Goal: Transaction & Acquisition: Obtain resource

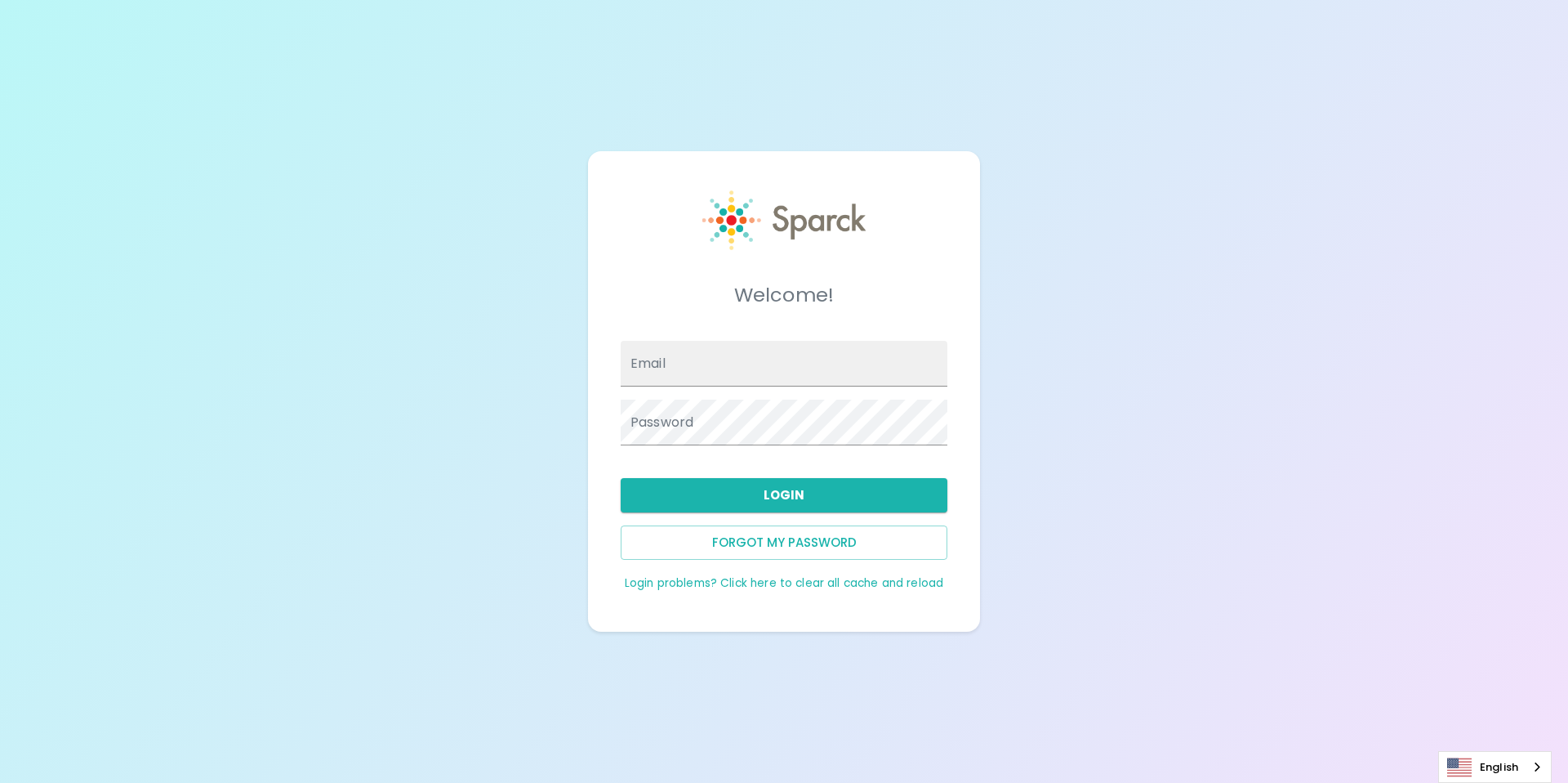
type input "[PERSON_NAME][EMAIL_ADDRESS][DOMAIN_NAME]"
click at [878, 522] on div "Forgot my password" at bounding box center [777, 536] width 340 height 47
click at [869, 498] on button "Login" at bounding box center [784, 495] width 327 height 34
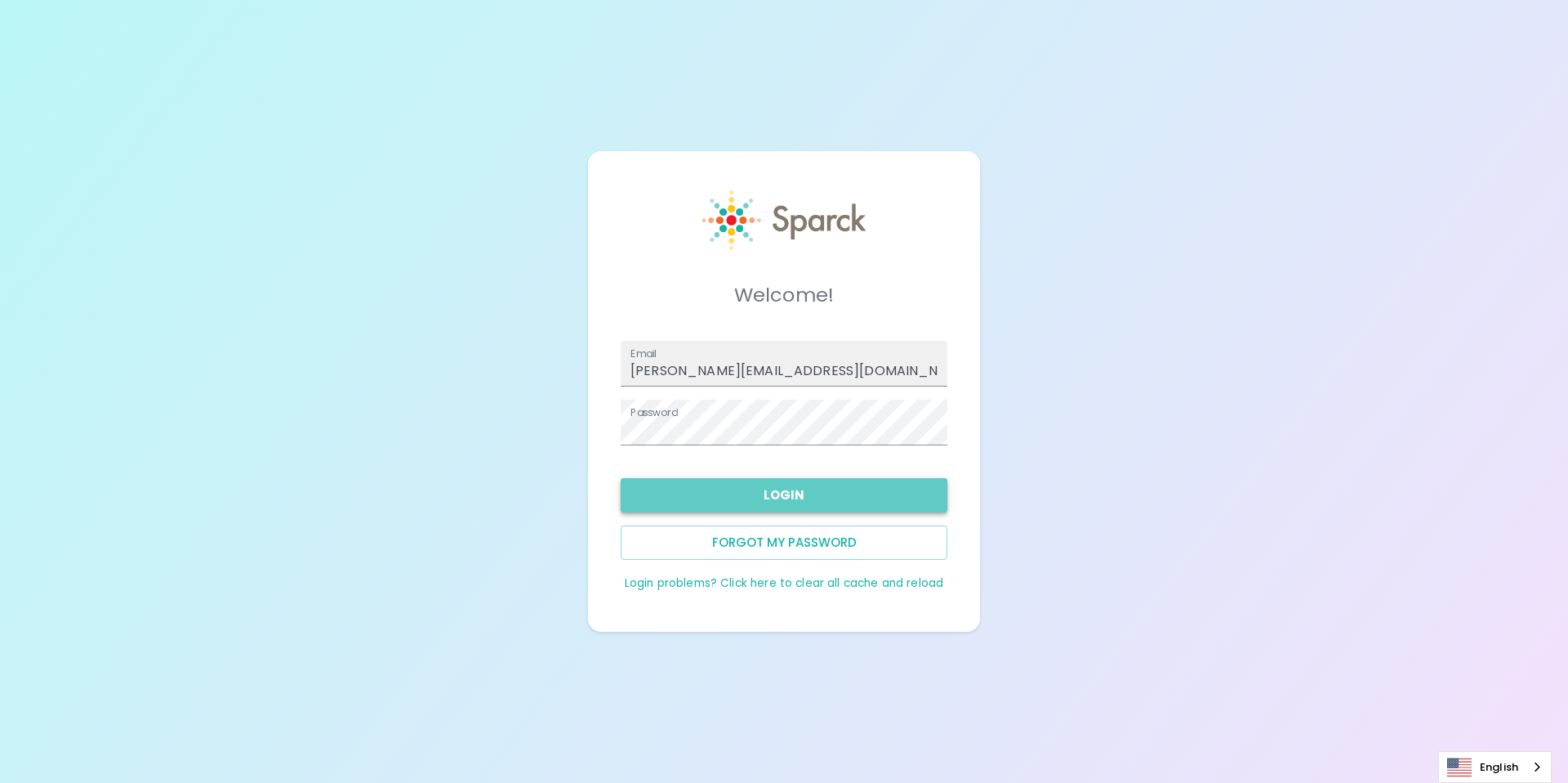
click at [791, 499] on button "Login" at bounding box center [784, 495] width 327 height 34
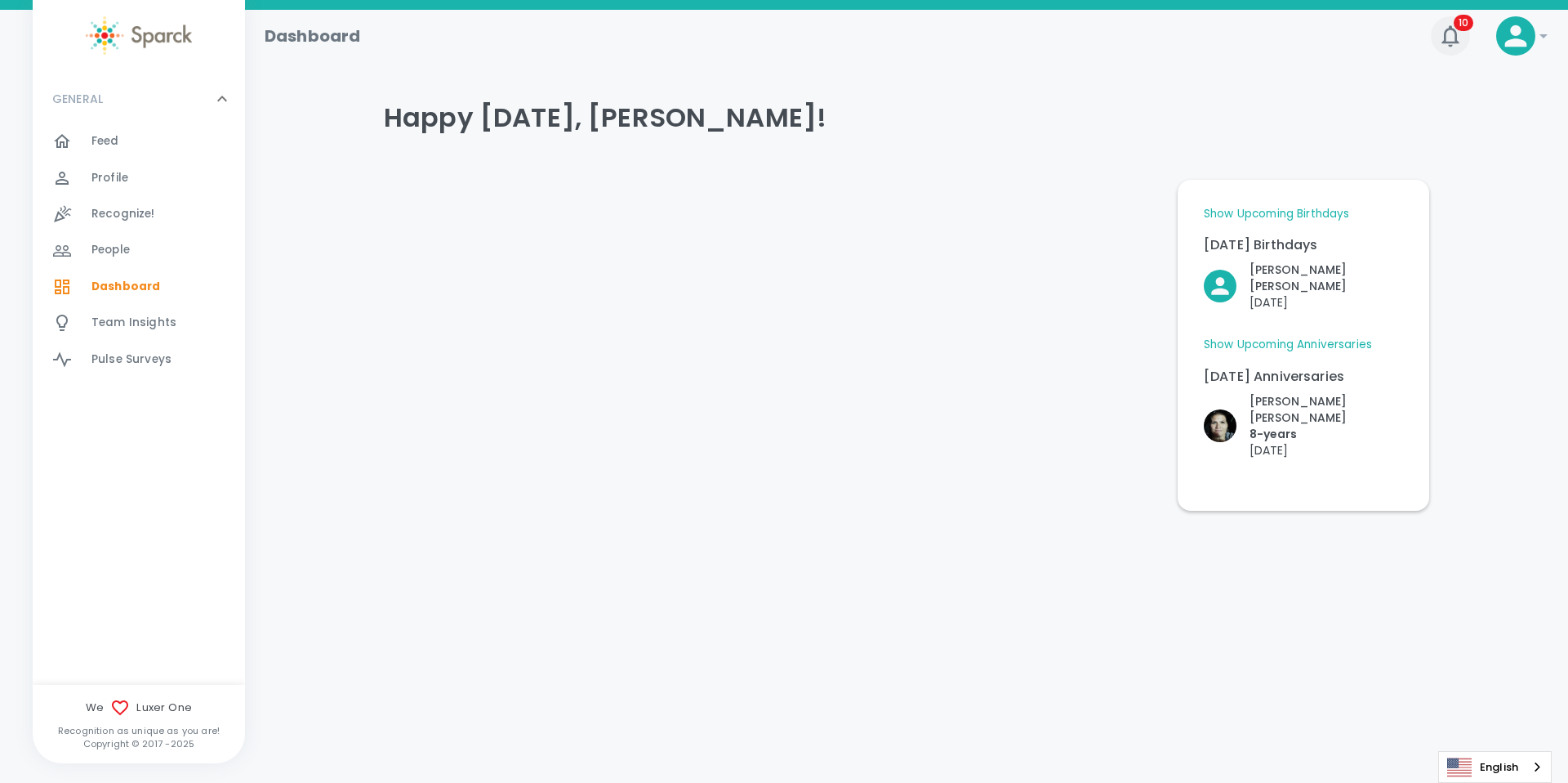
click at [1467, 28] on span "10" at bounding box center [1463, 23] width 19 height 17
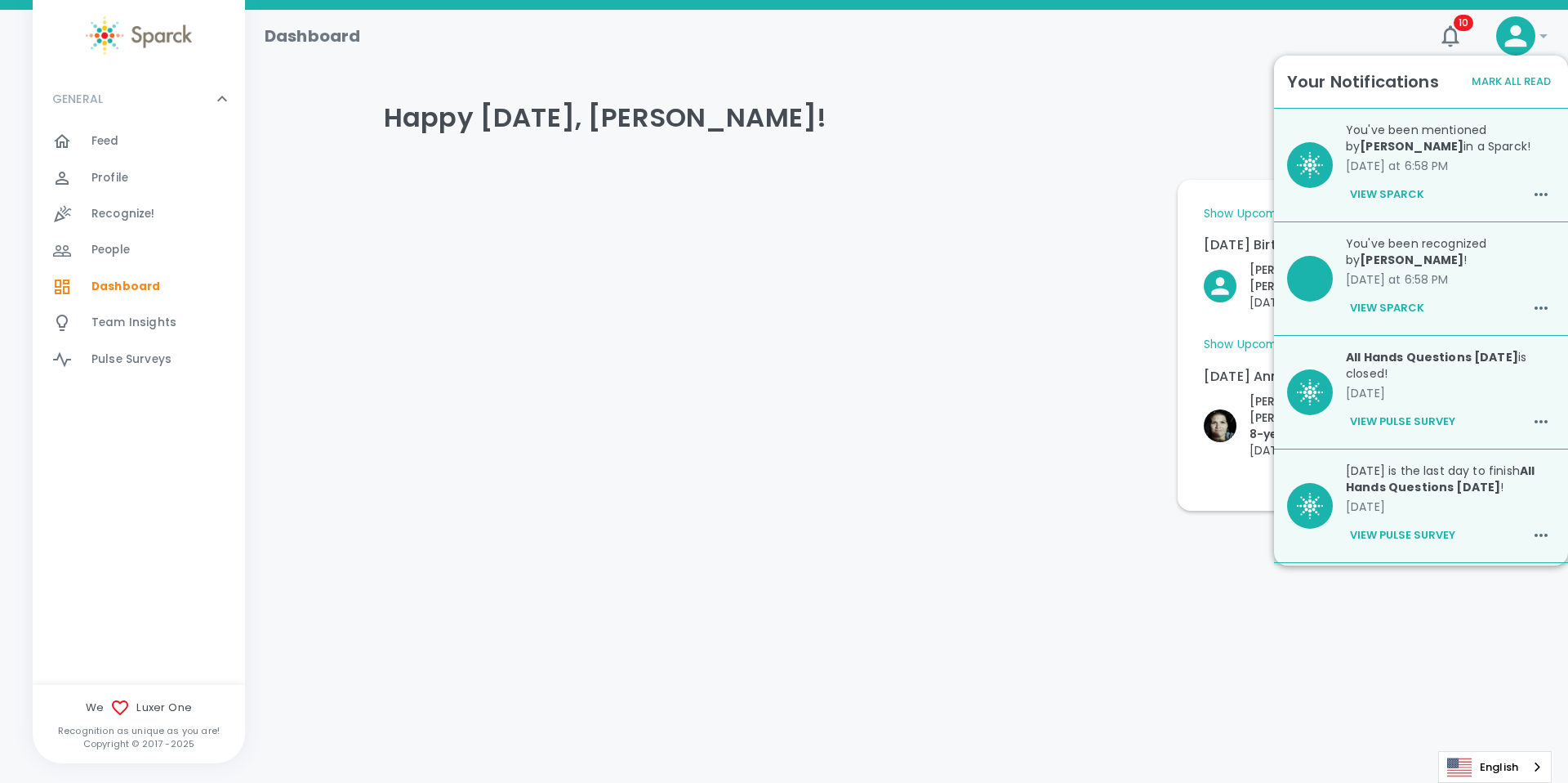
click at [1385, 192] on button "View Sparck" at bounding box center [1387, 195] width 82 height 28
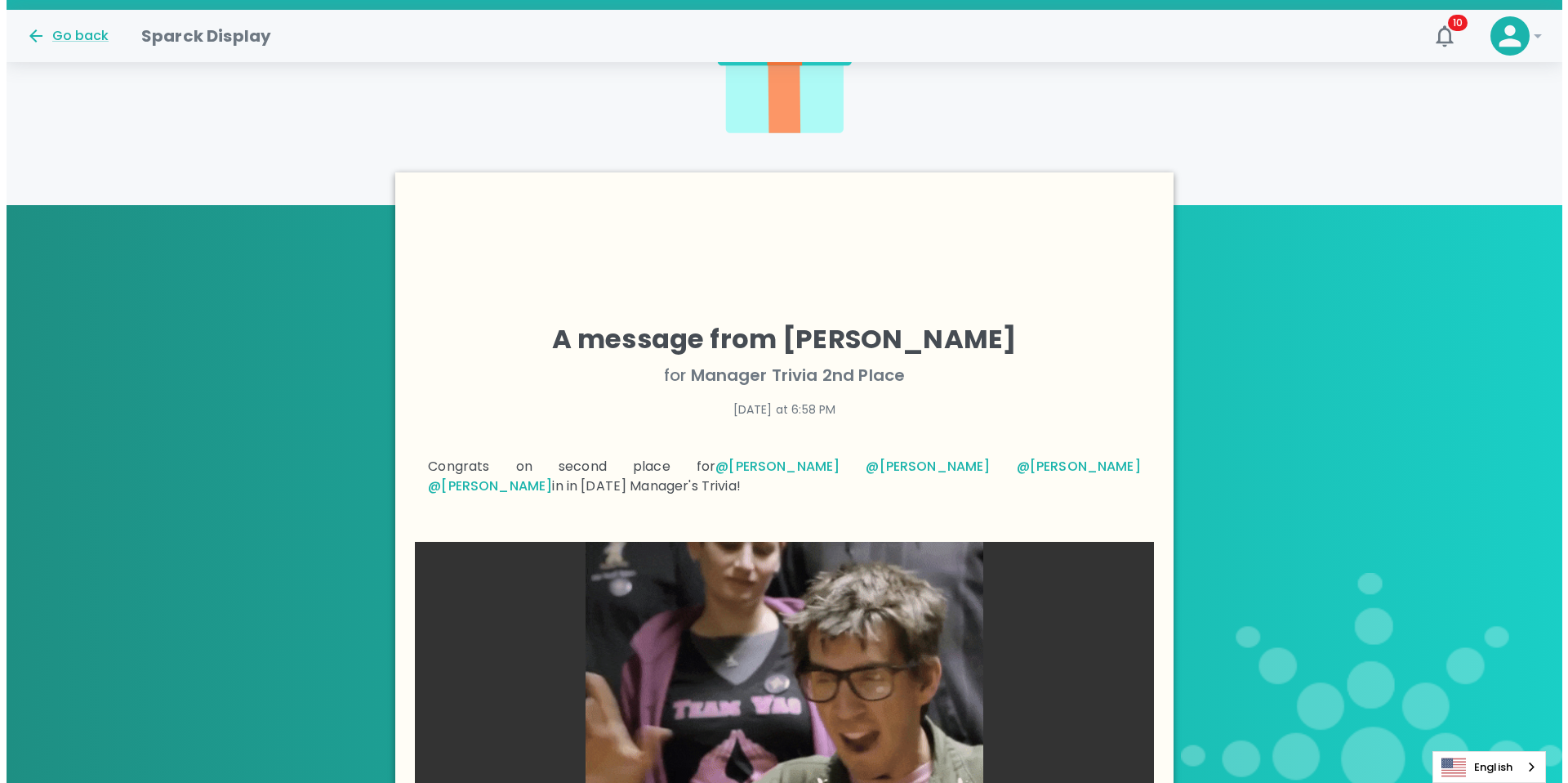
scroll to position [347, 0]
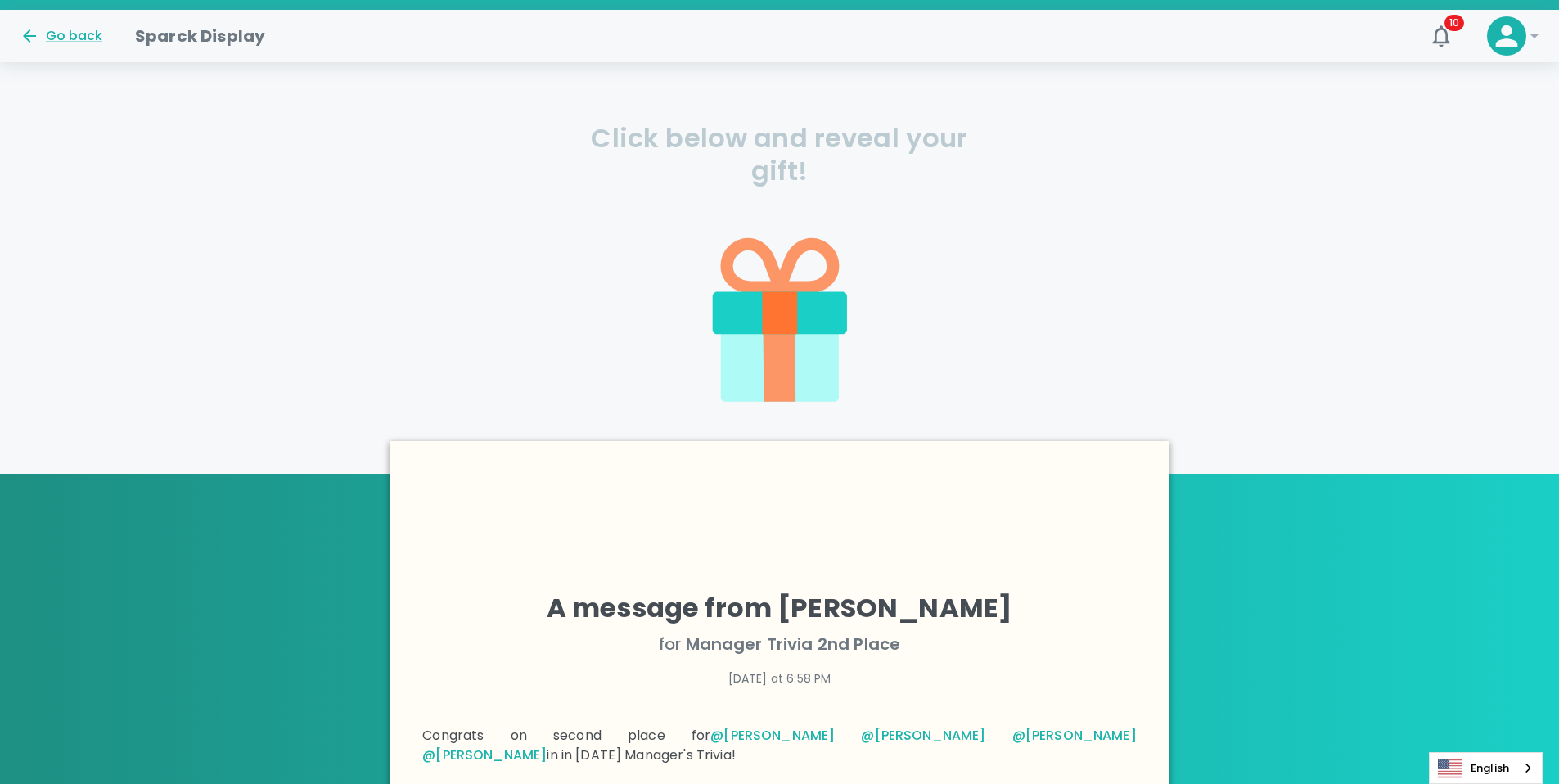
click at [783, 348] on icon at bounding box center [779, 364] width 32 height 74
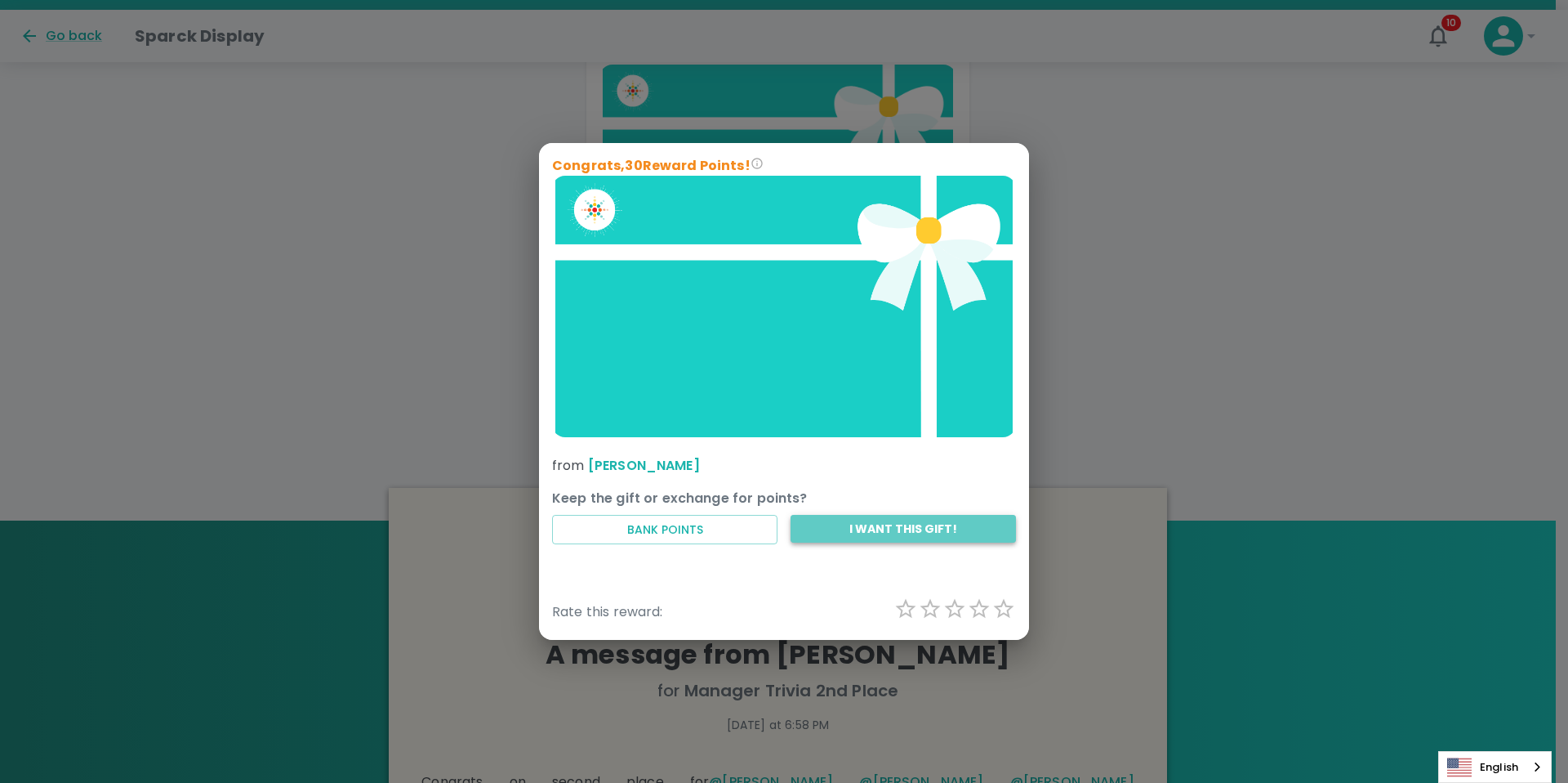
click at [864, 531] on button "I want this gift!" at bounding box center [903, 529] width 225 height 29
